Goal: Check status: Check status

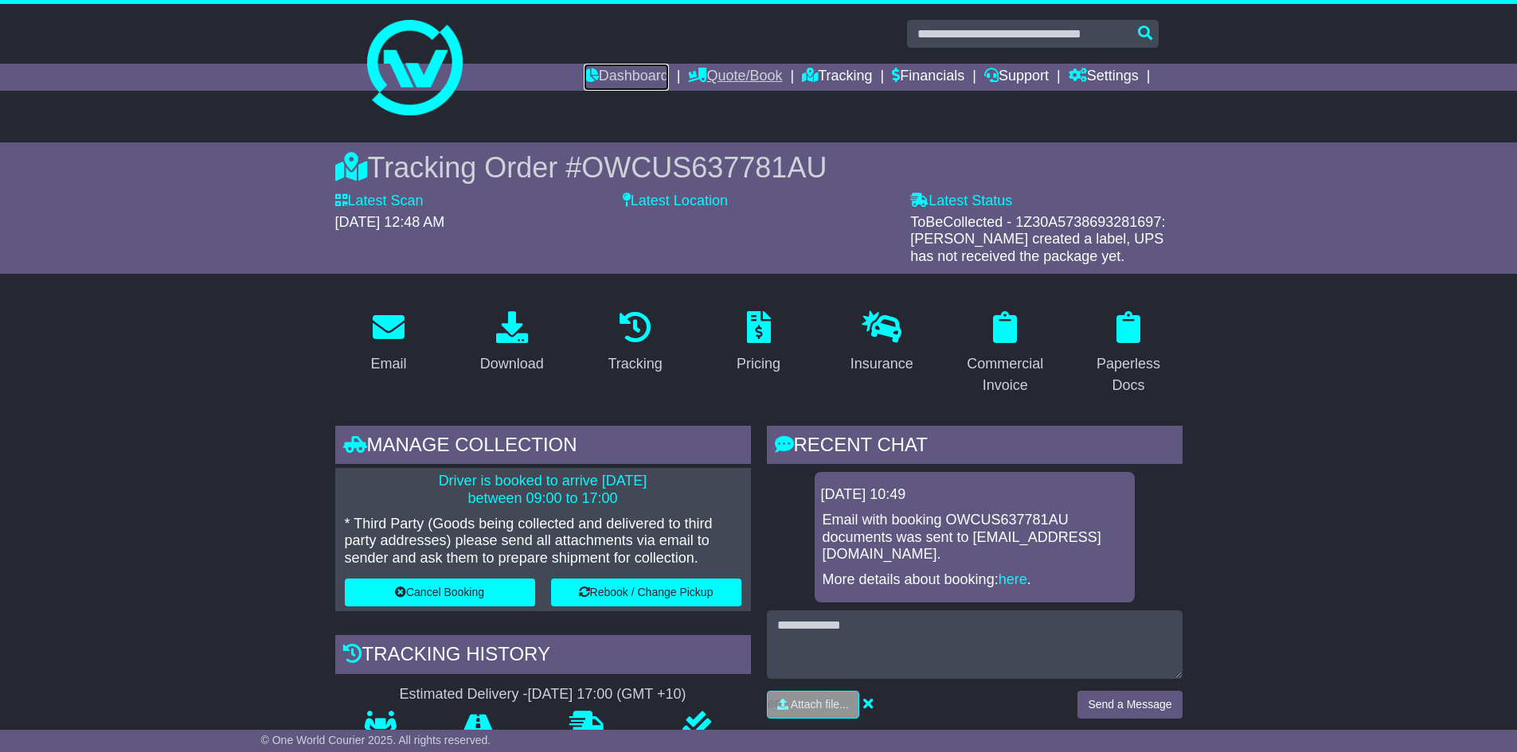
drag, startPoint x: 624, startPoint y: 82, endPoint x: 686, endPoint y: 84, distance: 61.4
click at [624, 82] on link "Dashboard" at bounding box center [626, 77] width 85 height 27
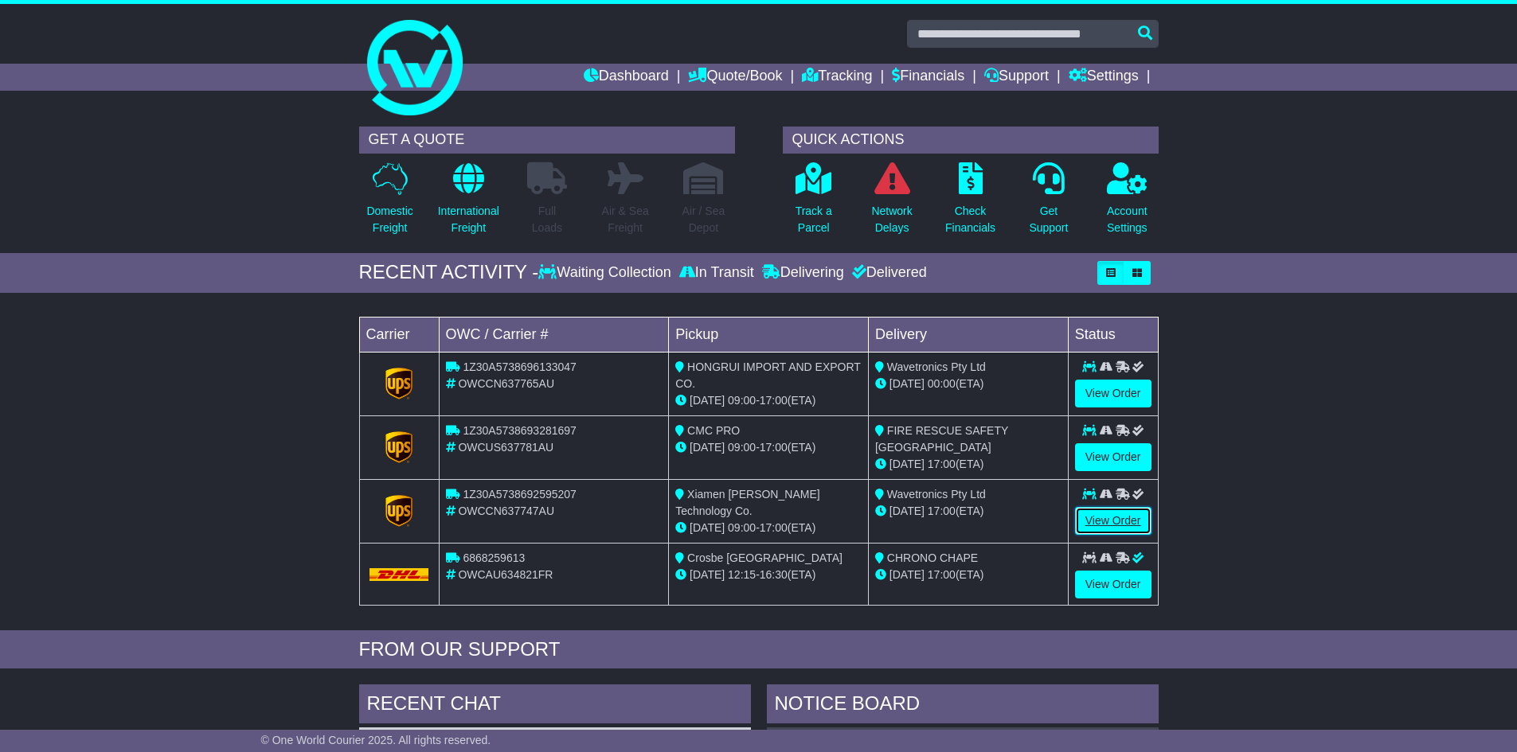
click at [1122, 520] on link "View Order" at bounding box center [1113, 521] width 76 height 28
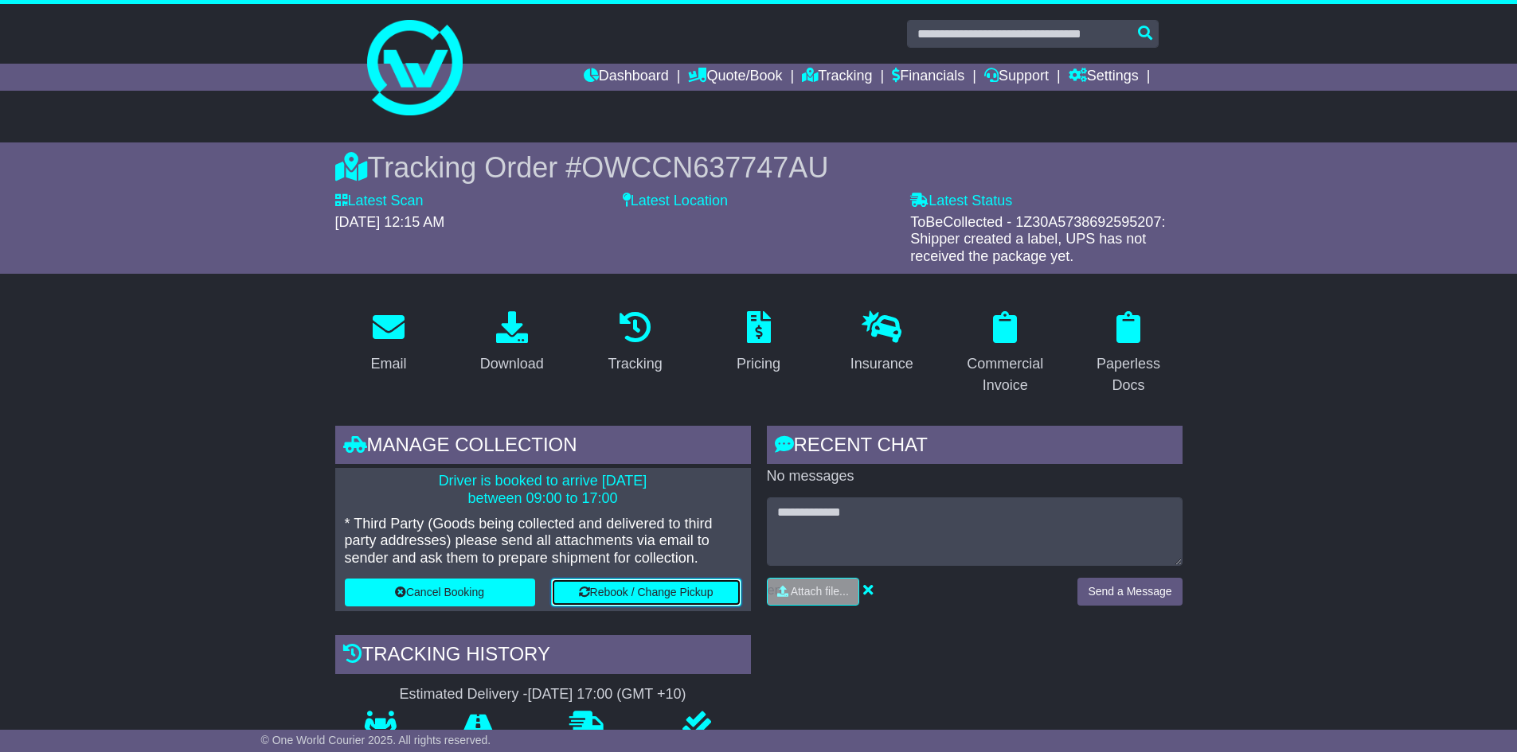
click at [654, 591] on button "Rebook / Change Pickup" at bounding box center [646, 593] width 190 height 28
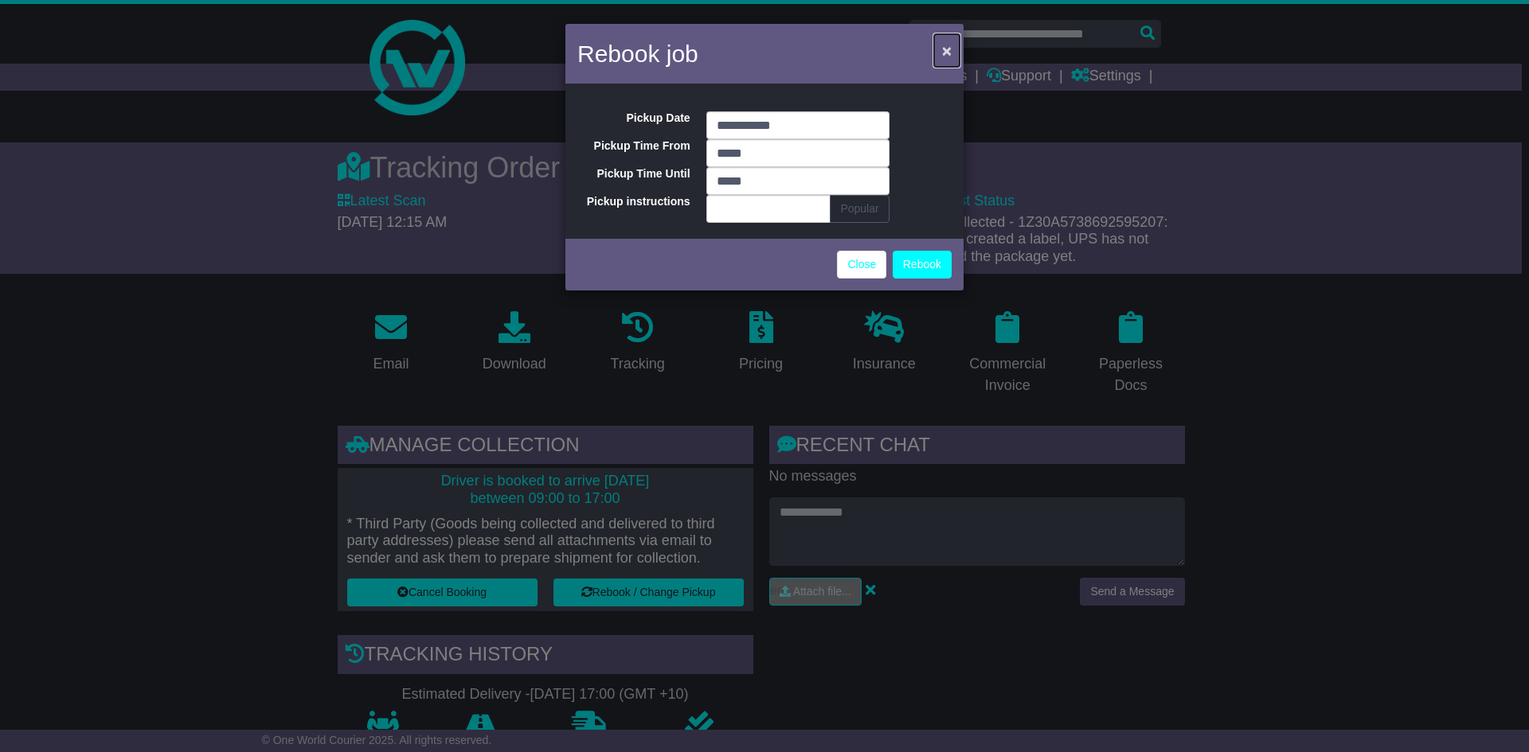
click at [951, 46] on span "×" at bounding box center [947, 50] width 10 height 18
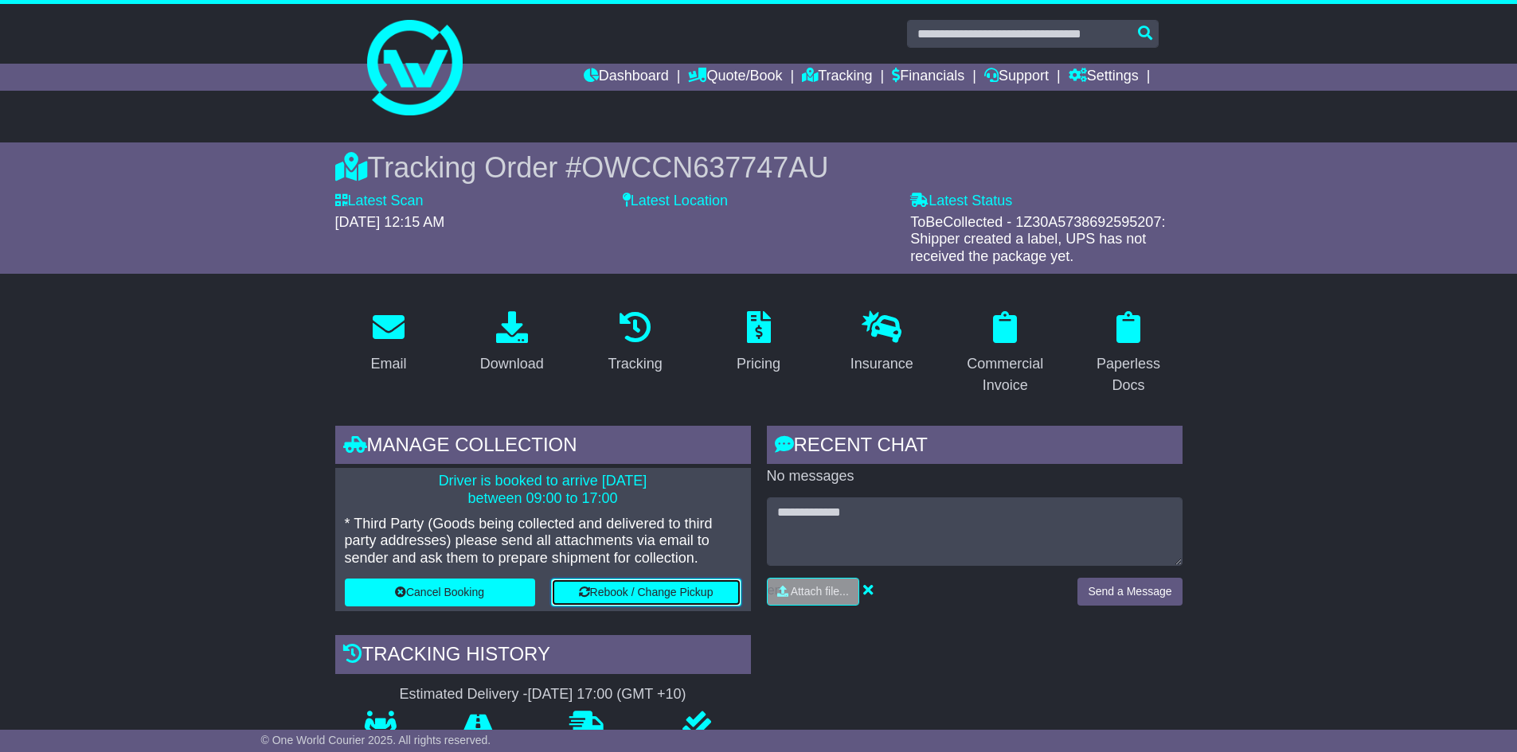
click at [651, 588] on button "Rebook / Change Pickup" at bounding box center [646, 593] width 190 height 28
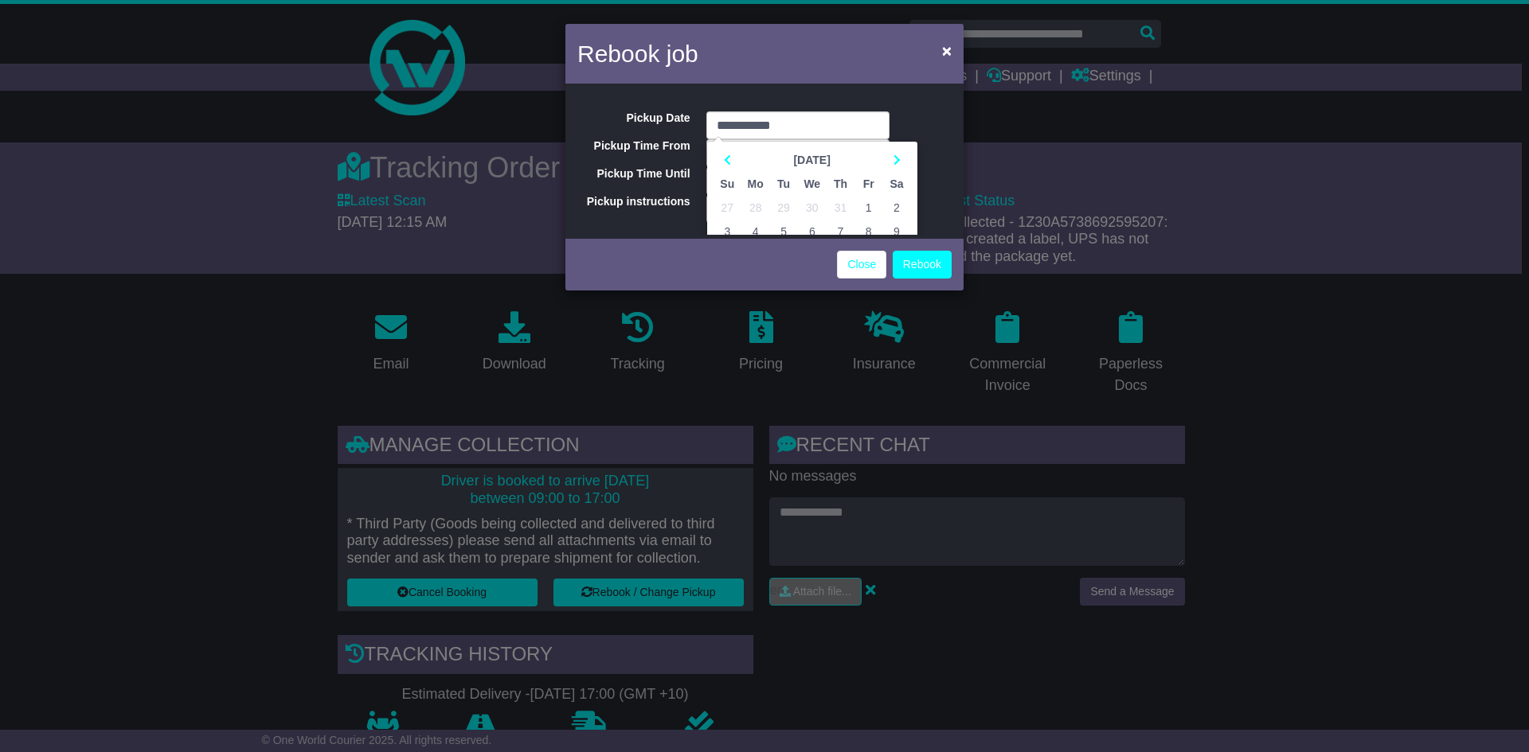
click at [830, 264] on div "Close Rebook" at bounding box center [764, 263] width 398 height 56
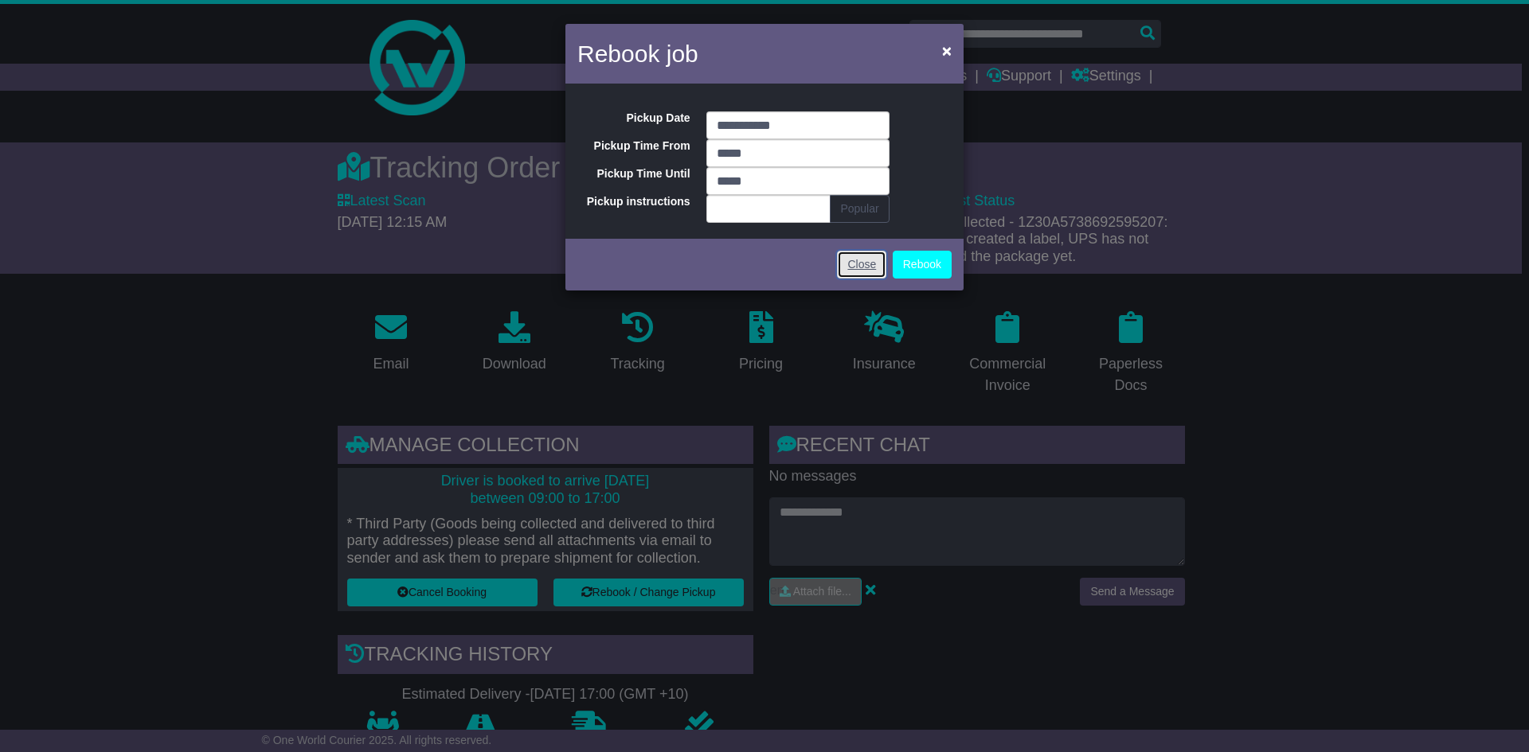
click at [849, 264] on link "Close" at bounding box center [861, 265] width 49 height 28
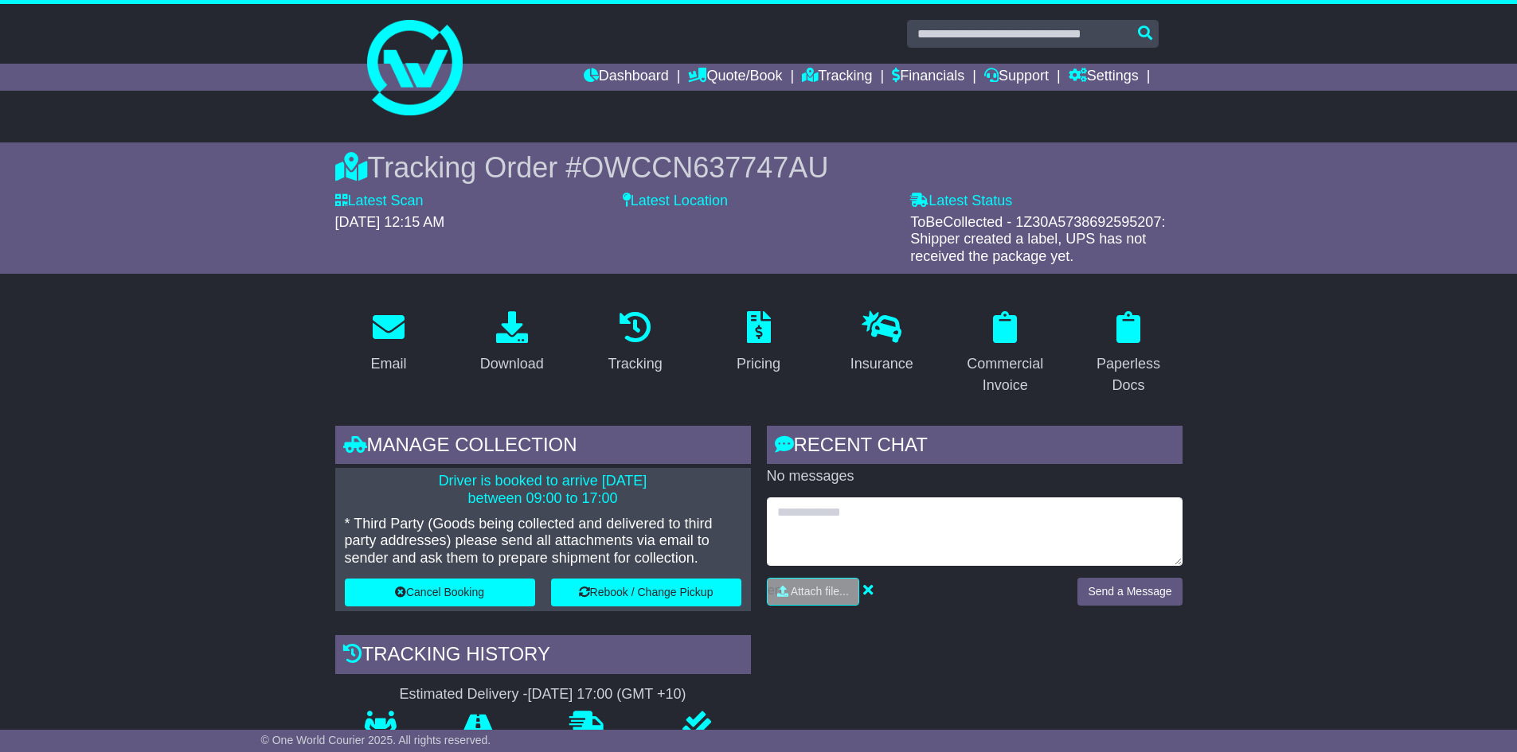
click at [866, 500] on textarea at bounding box center [975, 532] width 416 height 68
type textarea "*"
